Goal: Register for event/course

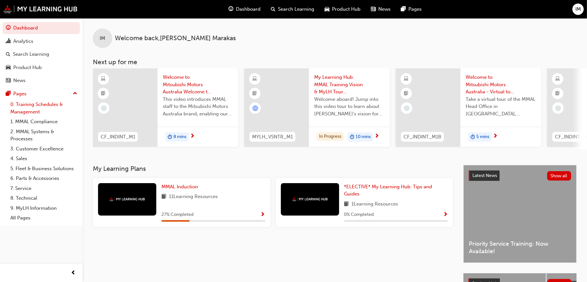
click at [37, 109] on link "0. Training Schedules & Management" at bounding box center [44, 107] width 72 height 17
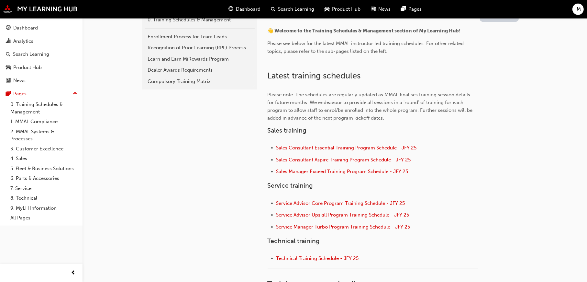
scroll to position [162, 0]
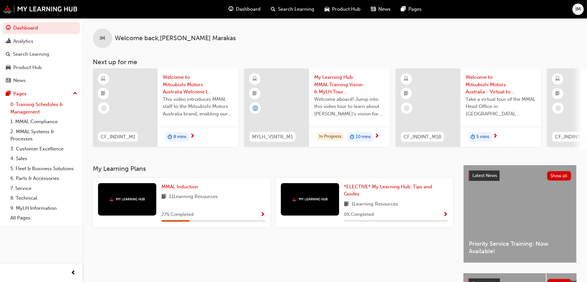
click at [53, 103] on link "0. Training Schedules & Management" at bounding box center [44, 107] width 72 height 17
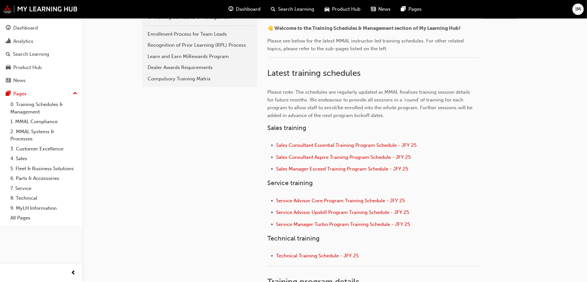
scroll to position [162, 0]
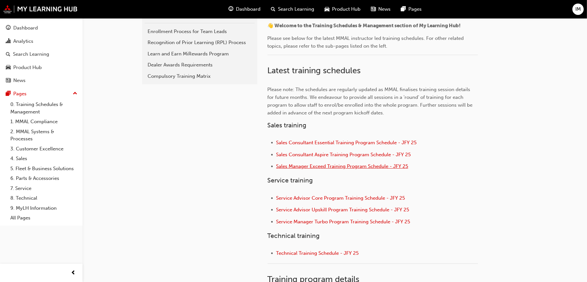
click at [311, 168] on span "Sales Manager Exceed Training Program Schedule - JFY 25" at bounding box center [343, 166] width 132 height 6
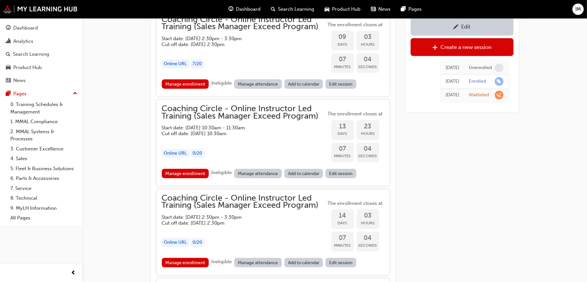
scroll to position [591, 0]
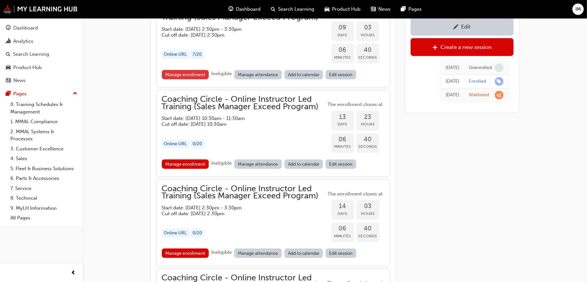
click at [191, 72] on link "Manage enrollment" at bounding box center [185, 74] width 47 height 9
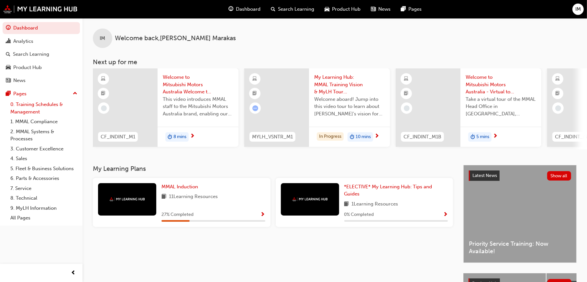
click at [30, 104] on link "0. Training Schedules & Management" at bounding box center [44, 107] width 72 height 17
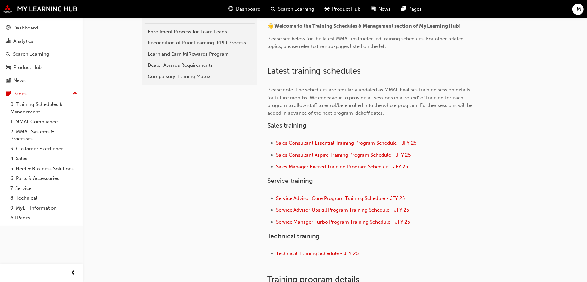
scroll to position [162, 0]
click at [299, 166] on span "Sales Manager Exceed Training Program Schedule - JFY 25" at bounding box center [343, 166] width 132 height 6
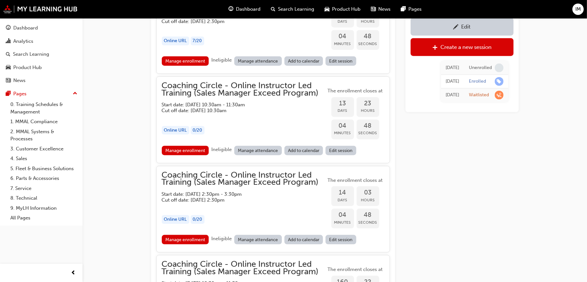
scroll to position [605, 0]
click at [275, 211] on div "Coaching Circle - Online Instructor Led Training (Sales Manager Exceed Program)…" at bounding box center [244, 203] width 165 height 64
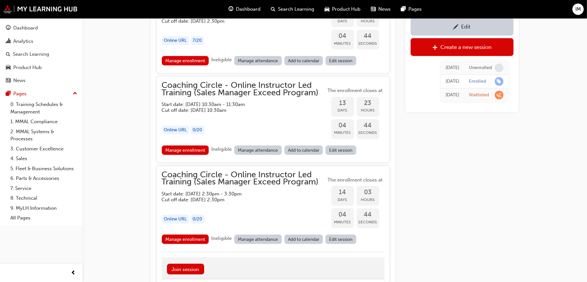
scroll to position [637, 0]
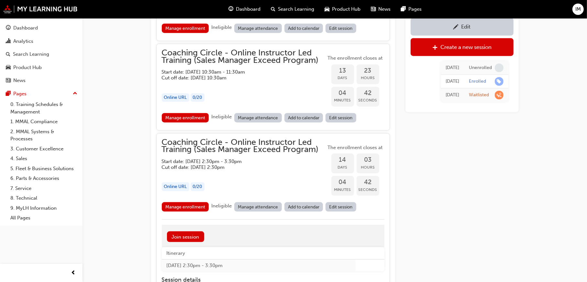
click at [344, 207] on link "Edit session" at bounding box center [341, 206] width 31 height 9
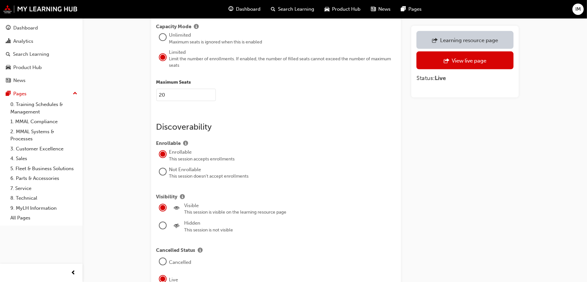
scroll to position [907, 0]
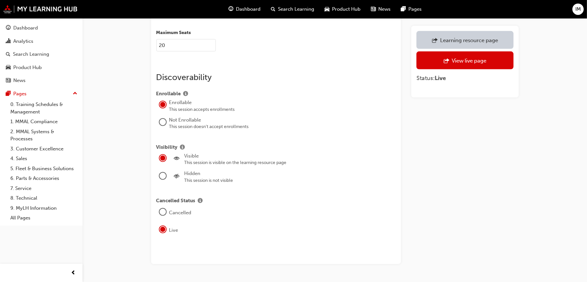
click at [162, 209] on div at bounding box center [163, 212] width 6 height 6
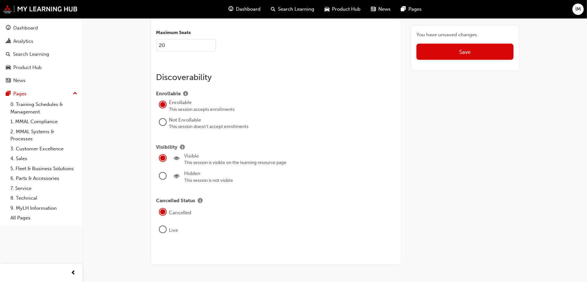
click at [162, 173] on div at bounding box center [163, 176] width 6 height 6
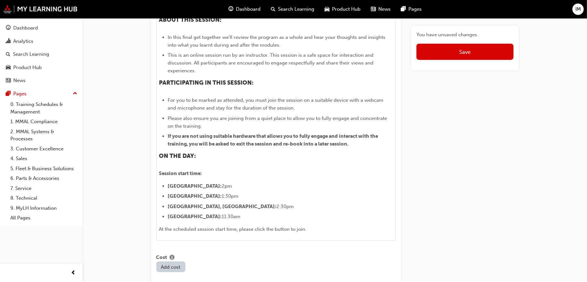
scroll to position [389, 0]
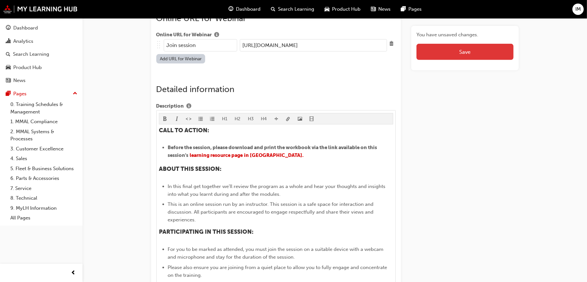
click at [449, 52] on button "Save" at bounding box center [465, 52] width 97 height 16
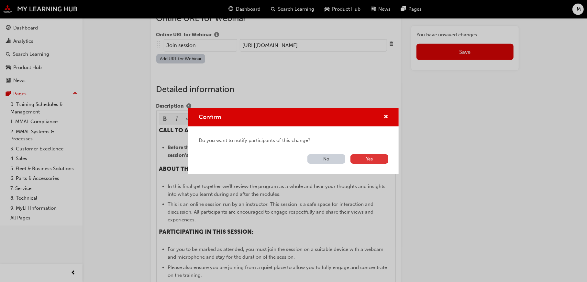
click at [372, 160] on button "Yes" at bounding box center [370, 158] width 38 height 9
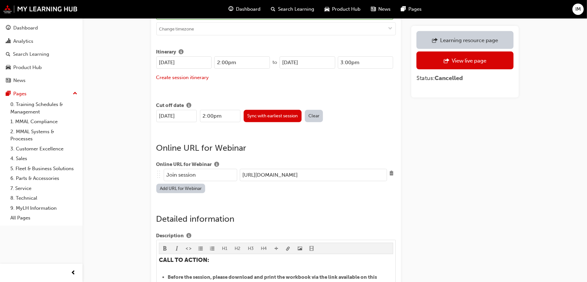
scroll to position [259, 0]
click at [456, 61] on div "View live page" at bounding box center [469, 60] width 35 height 6
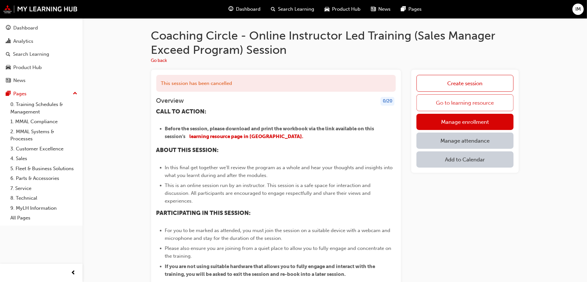
click at [456, 104] on link "Go to learning resource" at bounding box center [465, 102] width 97 height 17
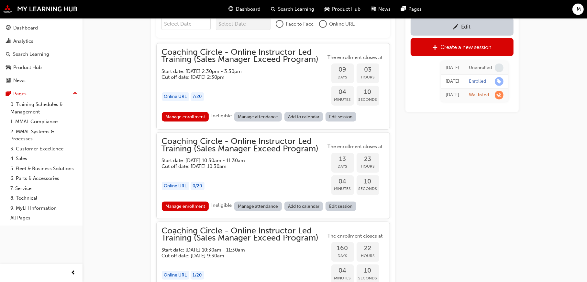
scroll to position [560, 0]
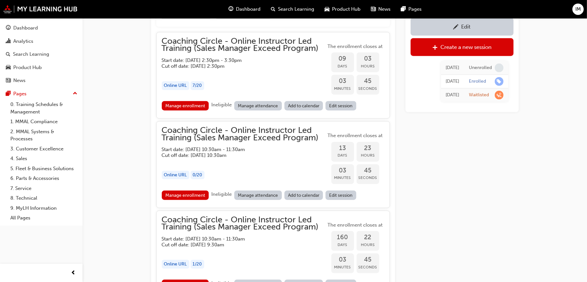
click at [491, 165] on div "Edit Create a new session Fri 21 Jun 2024 Unenrolled Fri 14 Jun 2024 Enrolled F…" at bounding box center [462, 48] width 113 height 1070
click at [476, 149] on div "Edit Create a new session Fri 21 Jun 2024 Unenrolled Fri 14 Jun 2024 Enrolled F…" at bounding box center [462, 48] width 113 height 1070
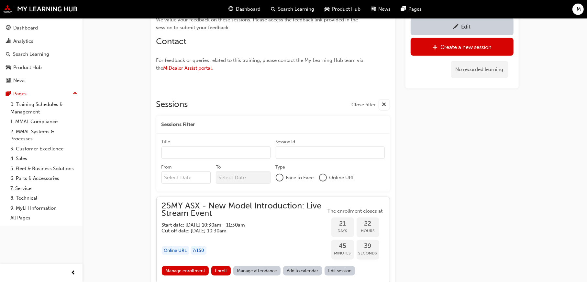
scroll to position [550, 0]
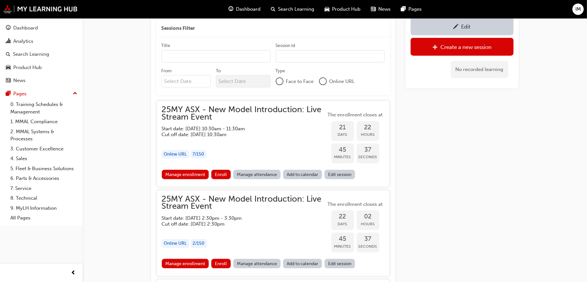
click at [274, 138] on div "button" at bounding box center [244, 140] width 165 height 7
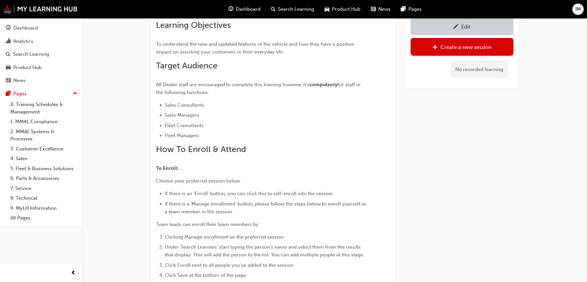
scroll to position [0, 0]
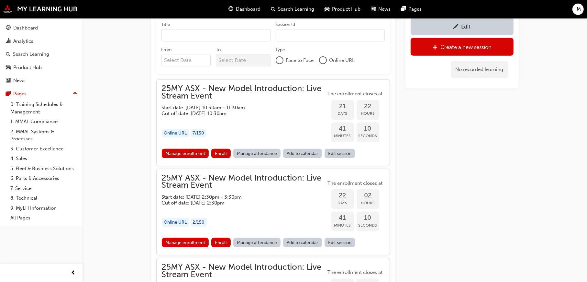
scroll to position [615, 0]
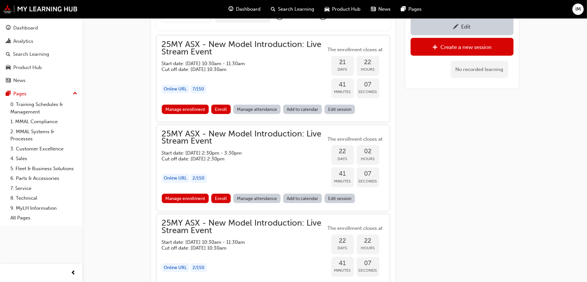
click at [244, 78] on div "button" at bounding box center [244, 75] width 165 height 7
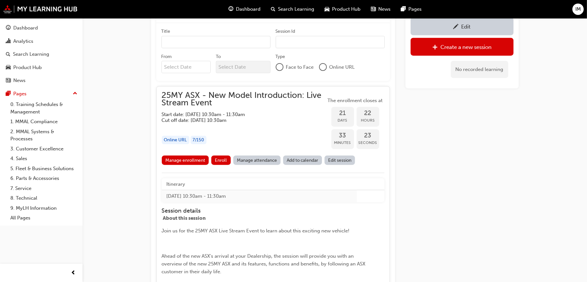
scroll to position [551, 0]
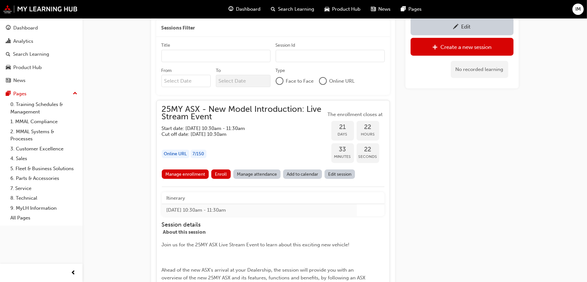
click at [246, 129] on h5 "Start date: Wed 22 Oct 2025 , 10:30am - 11:30am" at bounding box center [239, 128] width 154 height 6
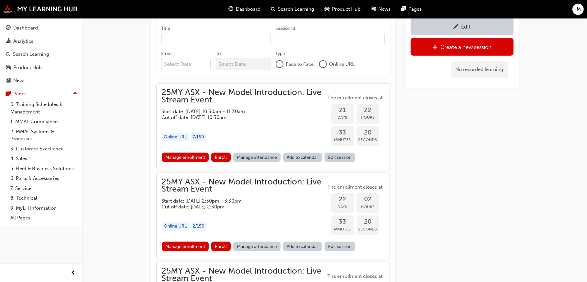
scroll to position [583, 0]
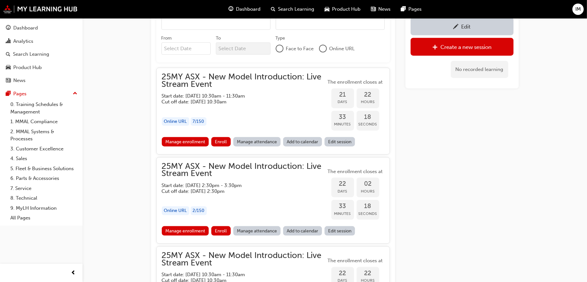
click at [265, 96] on h5 "Start date: Wed 22 Oct 2025 , 10:30am - 11:30am" at bounding box center [239, 96] width 154 height 6
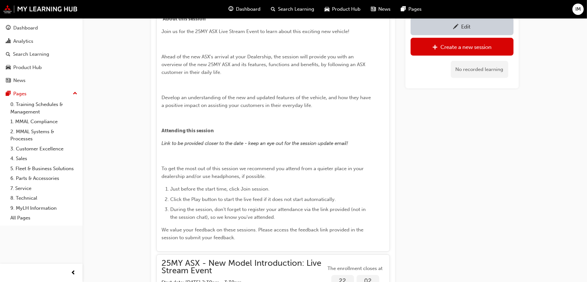
scroll to position [777, 0]
